Goal: Find specific page/section: Find specific page/section

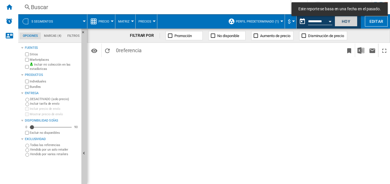
click at [350, 23] on button "Hoy" at bounding box center [346, 21] width 23 height 11
